Goal: Transaction & Acquisition: Purchase product/service

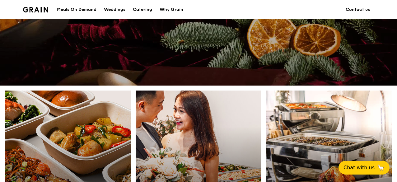
scroll to position [124, 0]
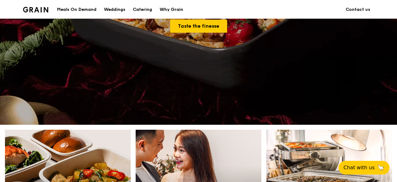
click at [87, 7] on div "Meals On Demand" at bounding box center [77, 9] width 40 height 19
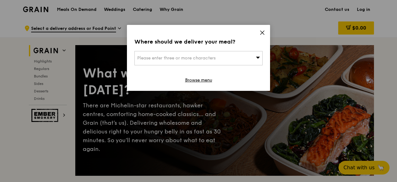
click at [261, 32] on icon at bounding box center [263, 33] width 6 height 6
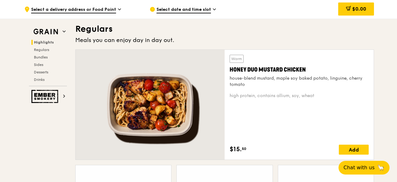
scroll to position [405, 0]
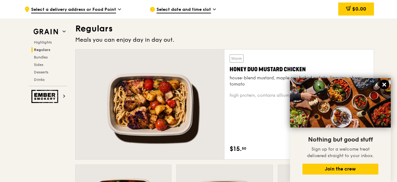
click at [384, 84] on icon at bounding box center [385, 85] width 4 height 4
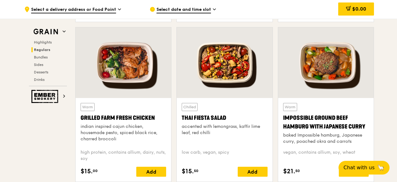
scroll to position [716, 0]
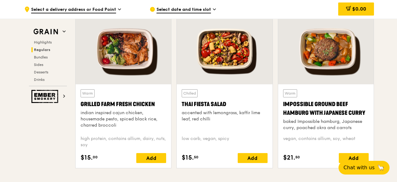
click at [234, 57] on div at bounding box center [225, 49] width 96 height 71
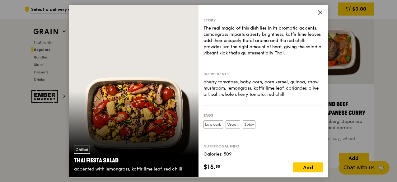
click at [320, 12] on icon at bounding box center [321, 13] width 4 height 4
